Goal: Task Accomplishment & Management: Manage account settings

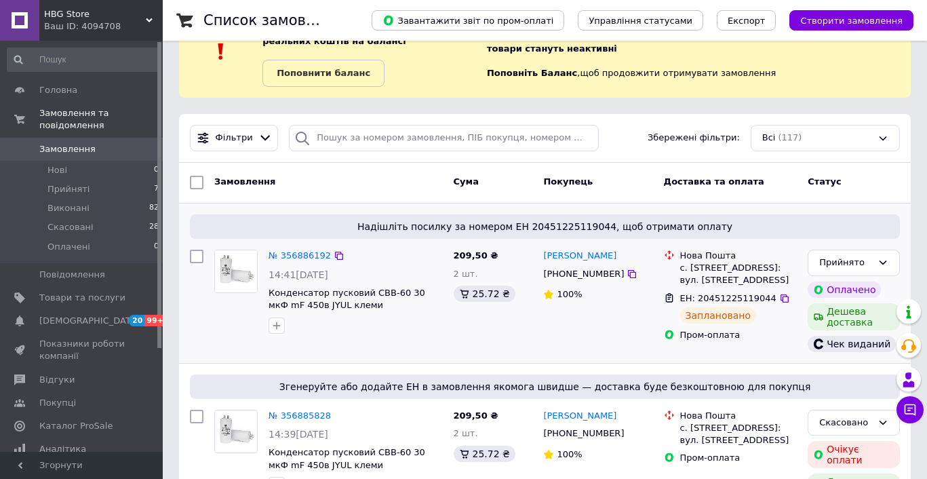
scroll to position [41, 0]
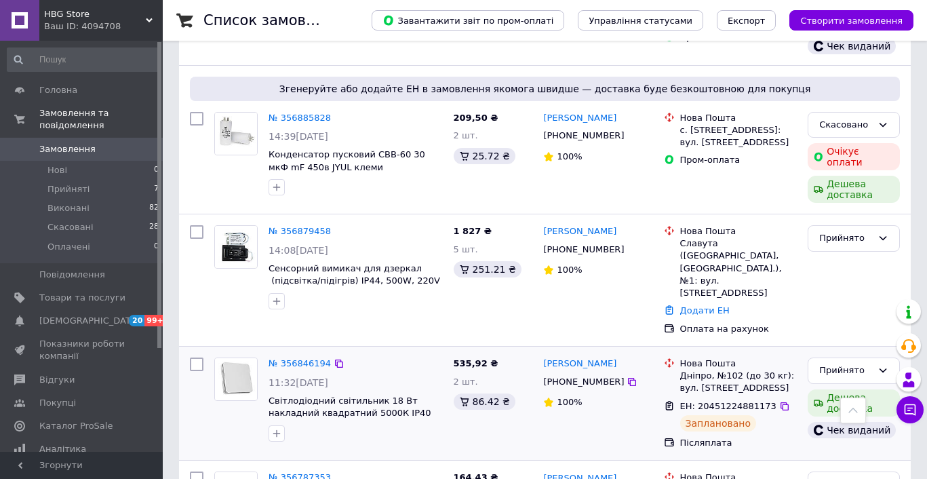
scroll to position [100, 0]
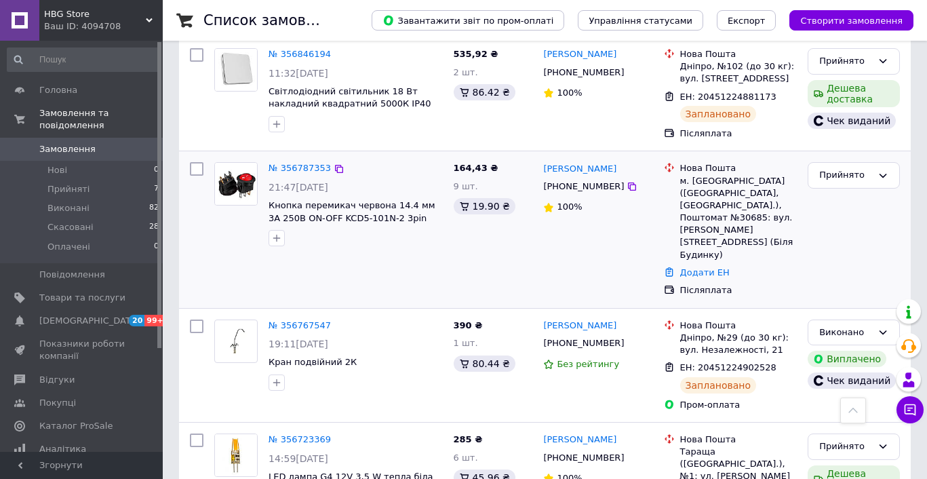
scroll to position [661, 0]
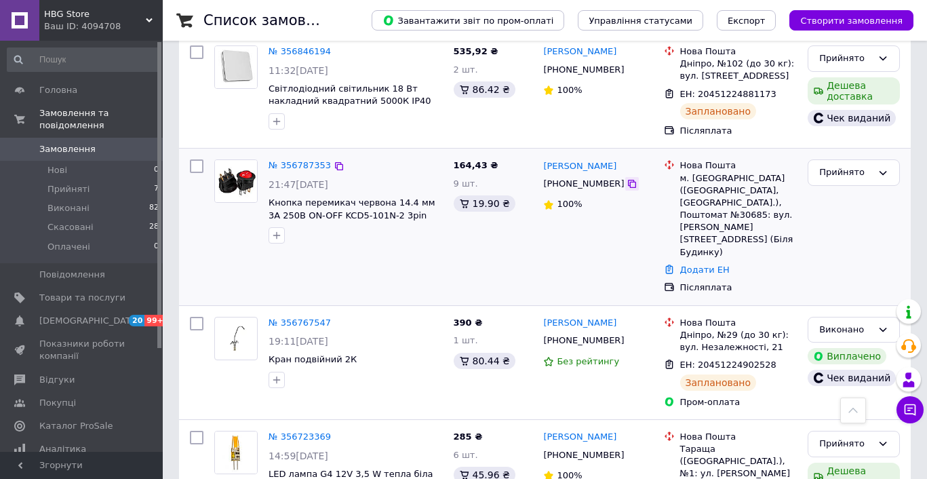
click at [628, 180] on icon at bounding box center [632, 184] width 8 height 8
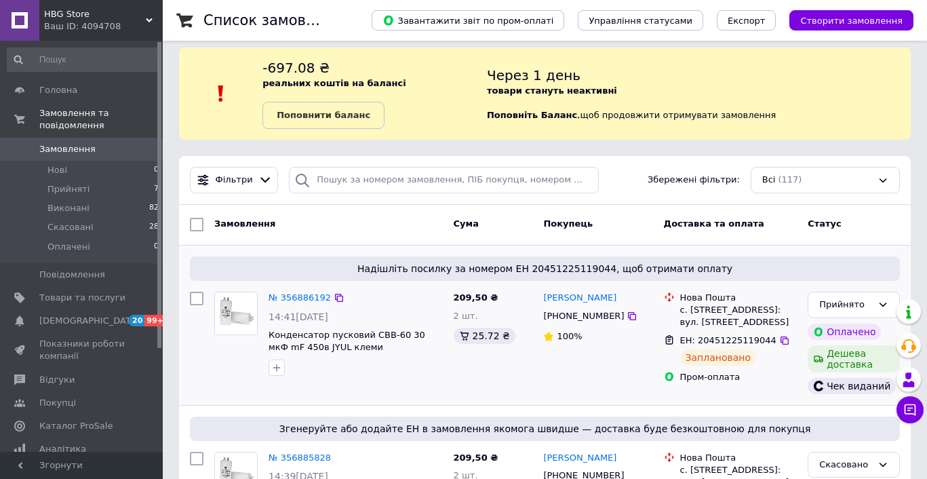
scroll to position [0, 0]
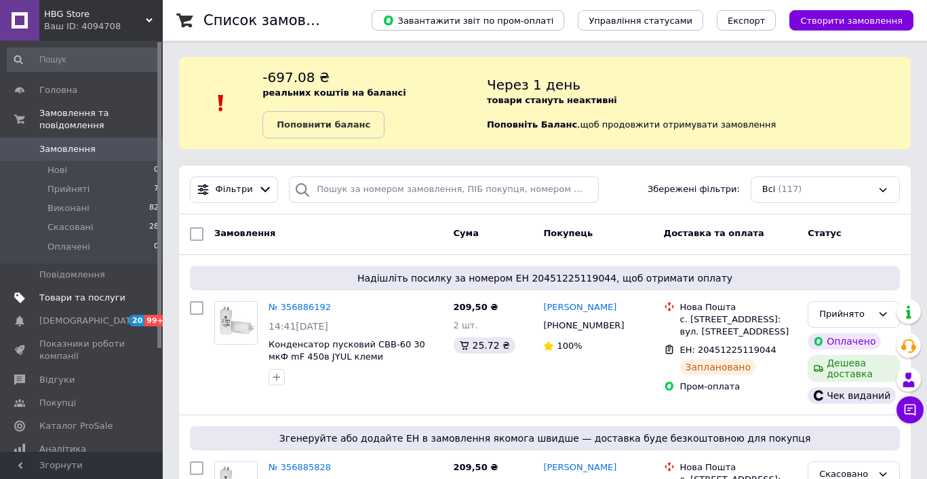
click at [56, 302] on span "Товари та послуги" at bounding box center [82, 298] width 86 height 12
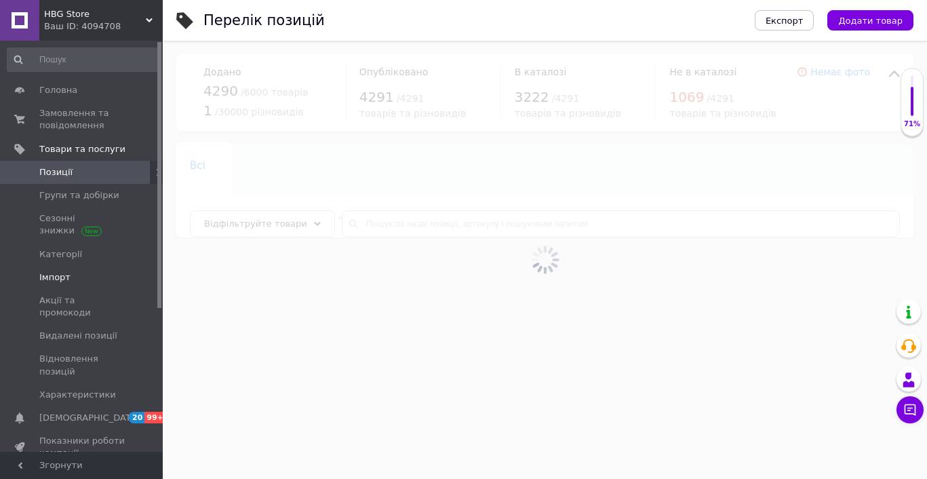
click at [64, 277] on span "Імпорт" at bounding box center [54, 277] width 31 height 12
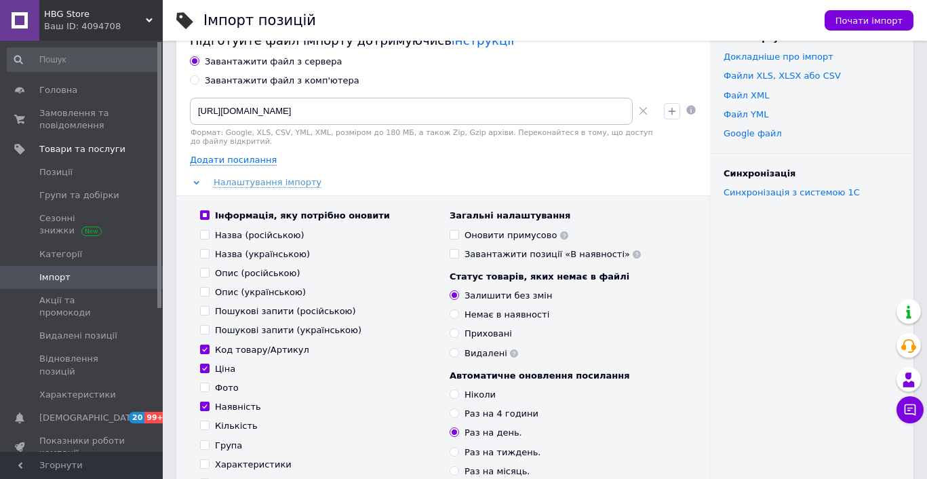
scroll to position [23, 0]
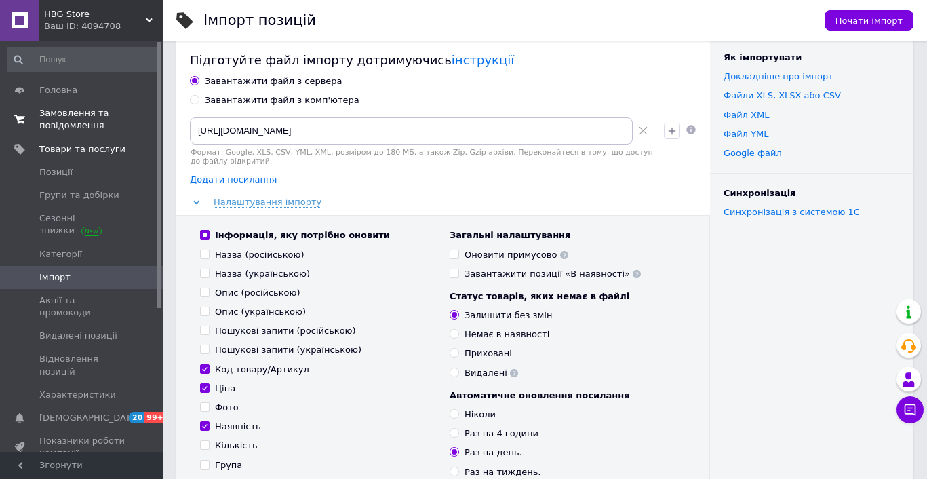
click at [75, 115] on span "Замовлення та повідомлення" at bounding box center [82, 119] width 86 height 24
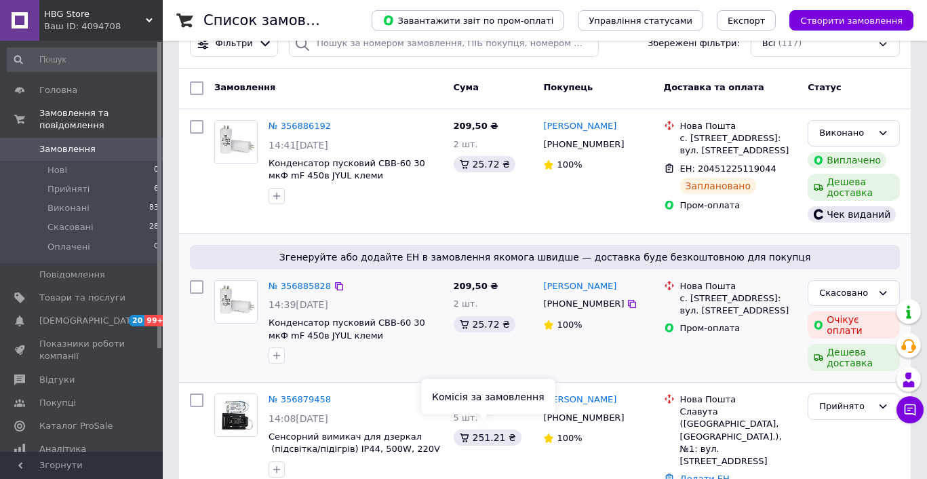
scroll to position [152, 0]
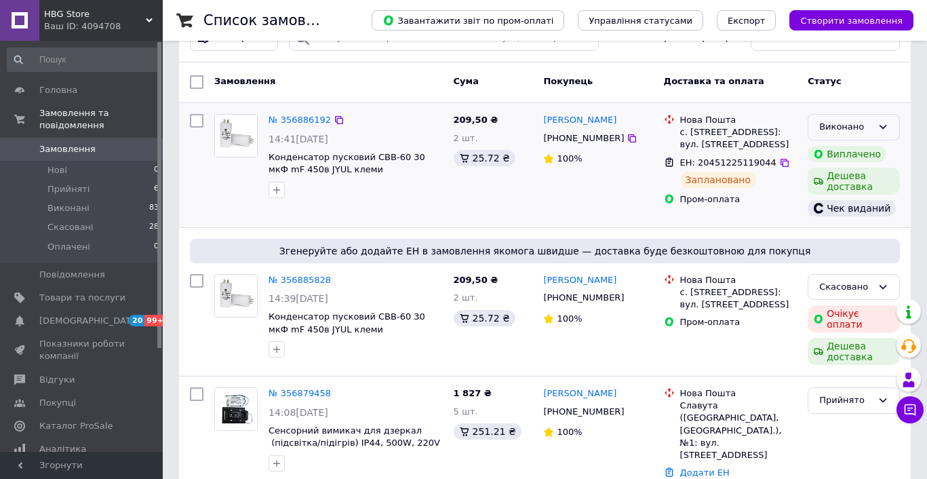
click at [819, 138] on div "Виконано" at bounding box center [854, 127] width 92 height 26
click at [826, 149] on li "Прийнято" at bounding box center [853, 155] width 91 height 25
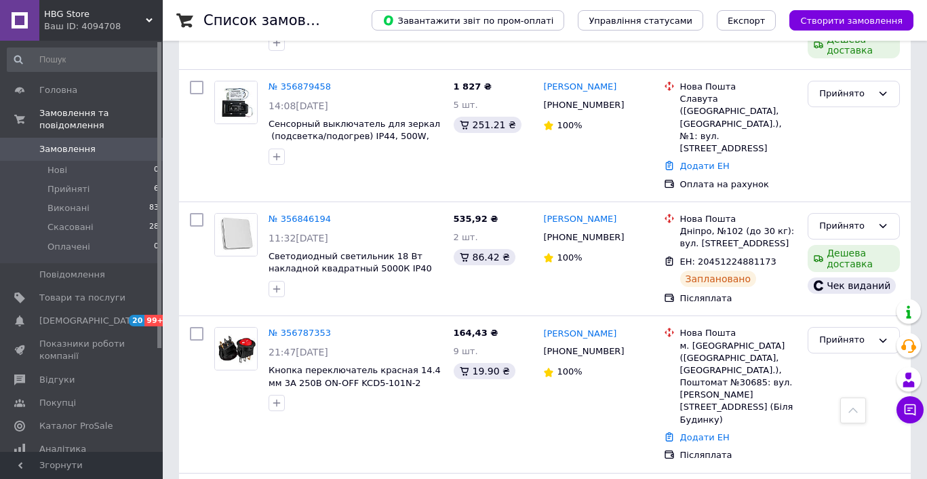
scroll to position [492, 0]
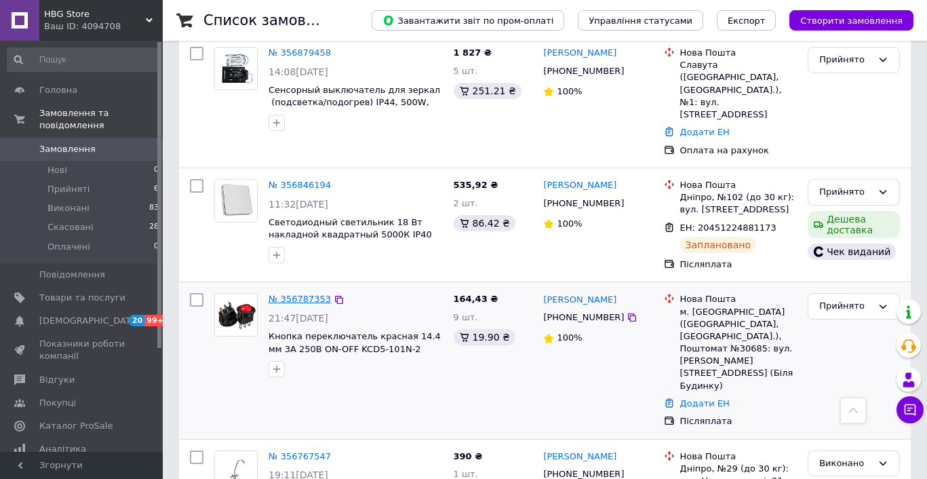
click at [300, 294] on link "№ 356787353" at bounding box center [300, 299] width 62 height 10
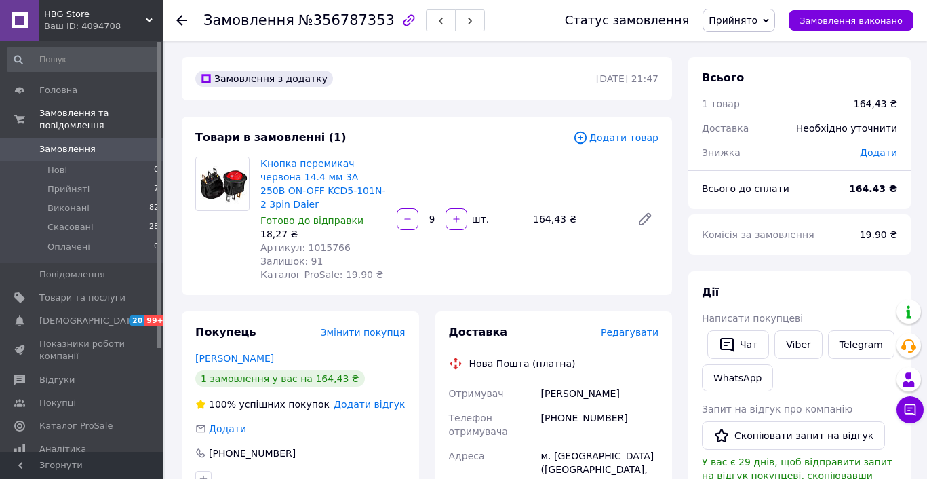
click at [176, 16] on div "Замовлення №356787353 Статус замовлення Прийнято Виконано Скасовано Оплачено За…" at bounding box center [545, 20] width 764 height 41
click at [178, 20] on use at bounding box center [181, 20] width 11 height 11
